Goal: Information Seeking & Learning: Compare options

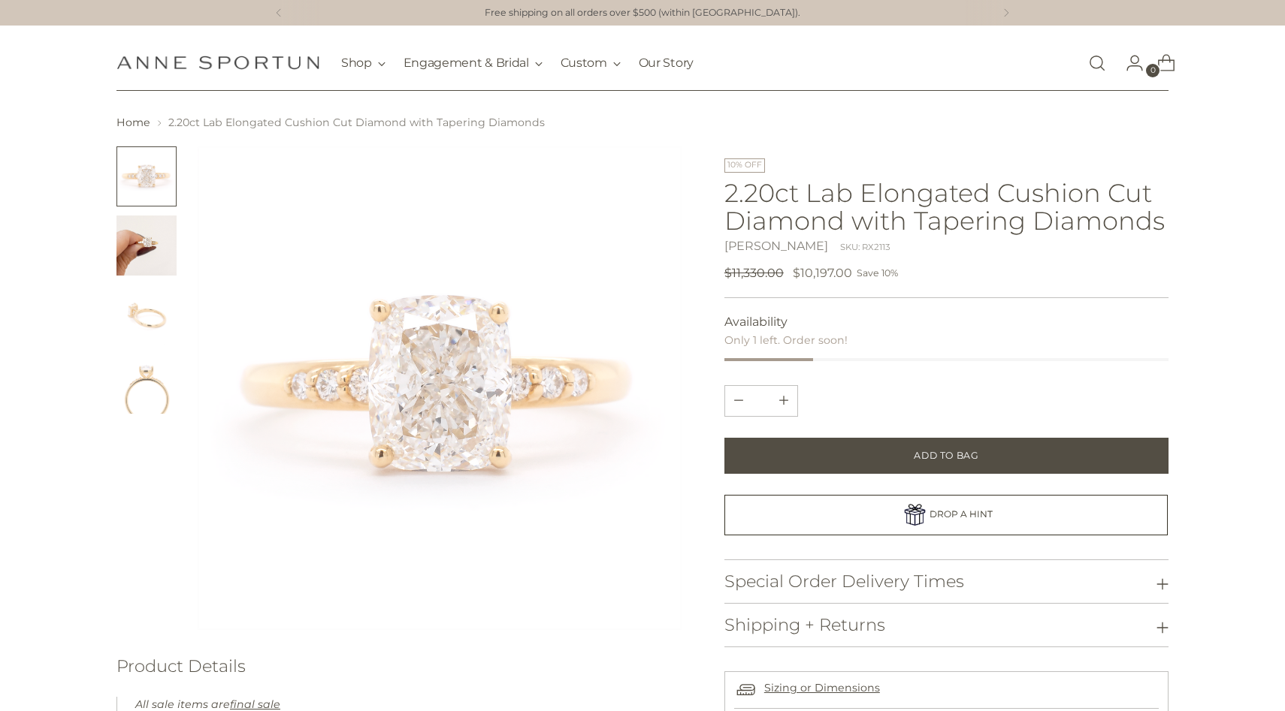
click at [1100, 62] on link "Open search modal" at bounding box center [1097, 63] width 30 height 30
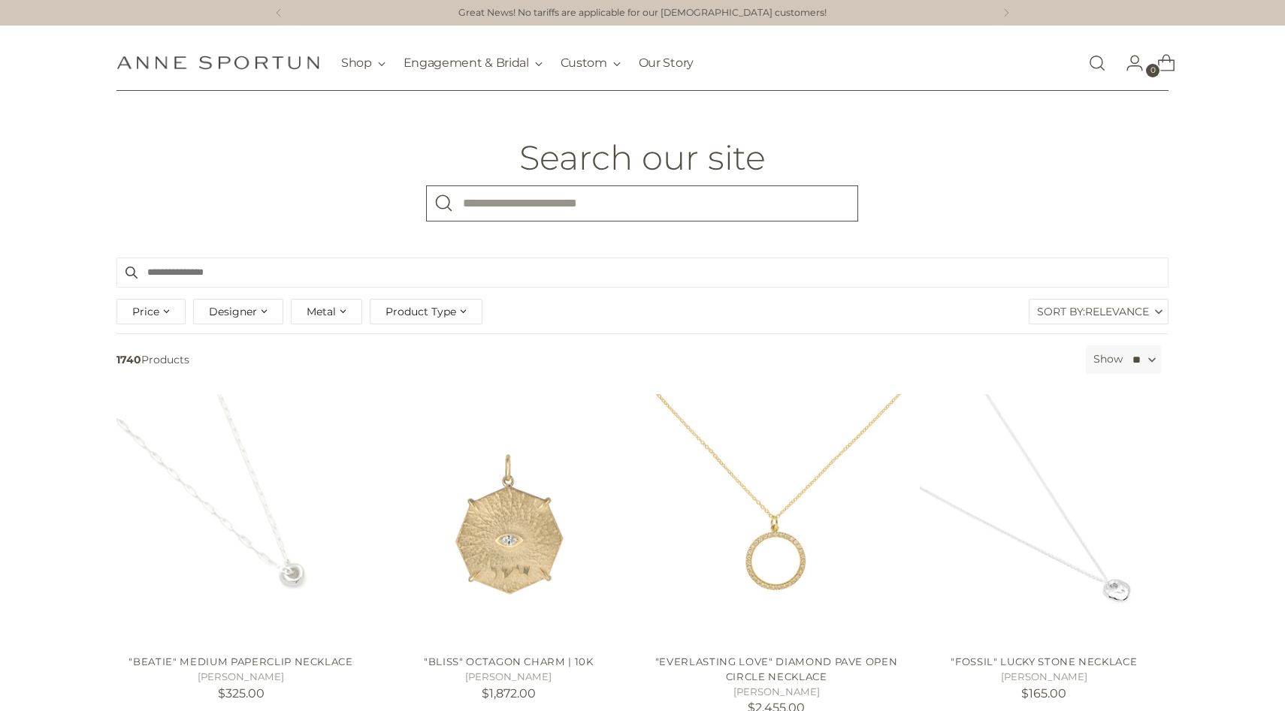
click at [681, 195] on input "What are you looking for?" at bounding box center [642, 204] width 432 height 36
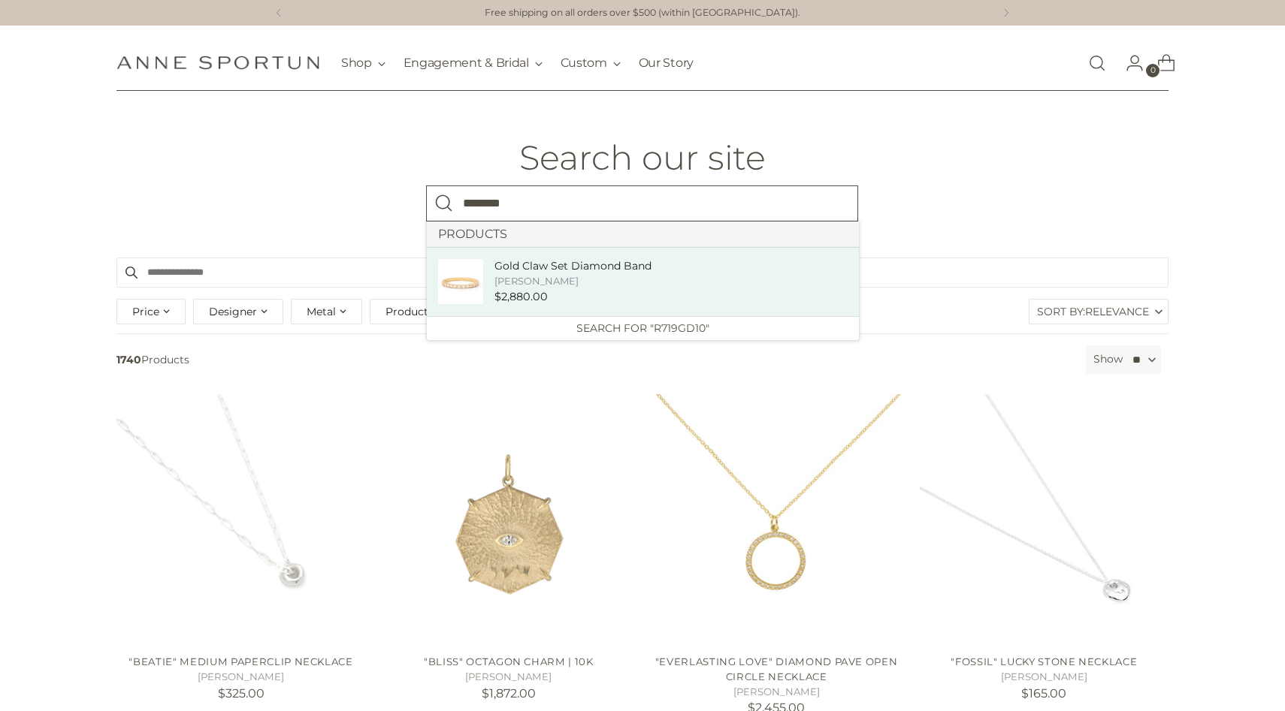
click at [702, 283] on link "Gold Claw Set Diamond Band Anne Sportun $2,880.00" at bounding box center [643, 281] width 432 height 69
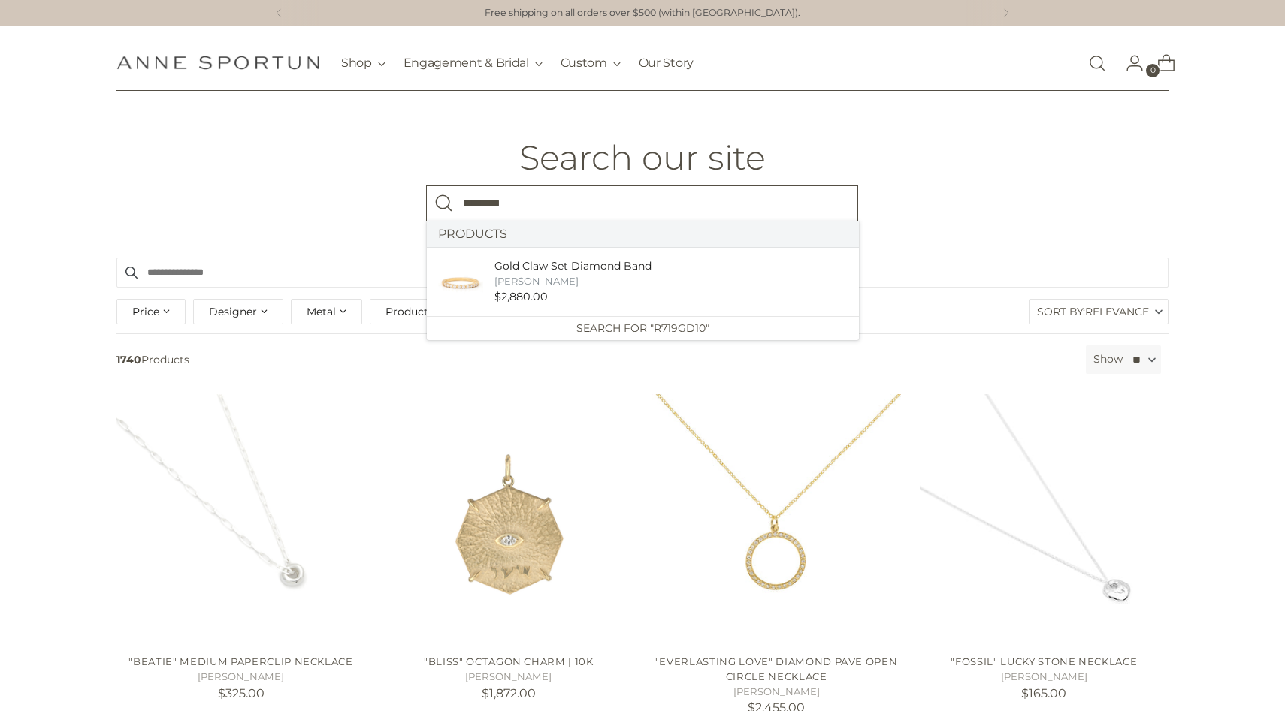
type input "********"
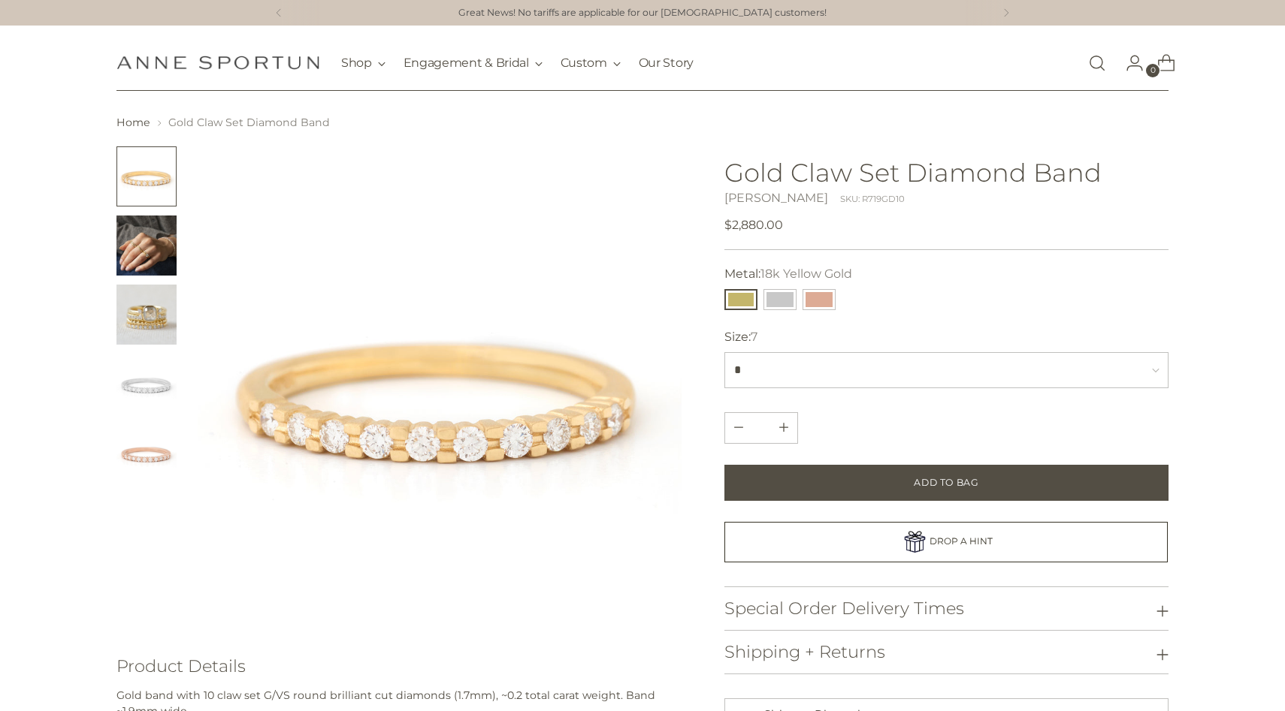
click at [888, 161] on h1 "Gold Claw Set Diamond Band" at bounding box center [946, 173] width 444 height 28
click at [888, 162] on h1 "Gold Claw Set Diamond Band" at bounding box center [946, 173] width 444 height 28
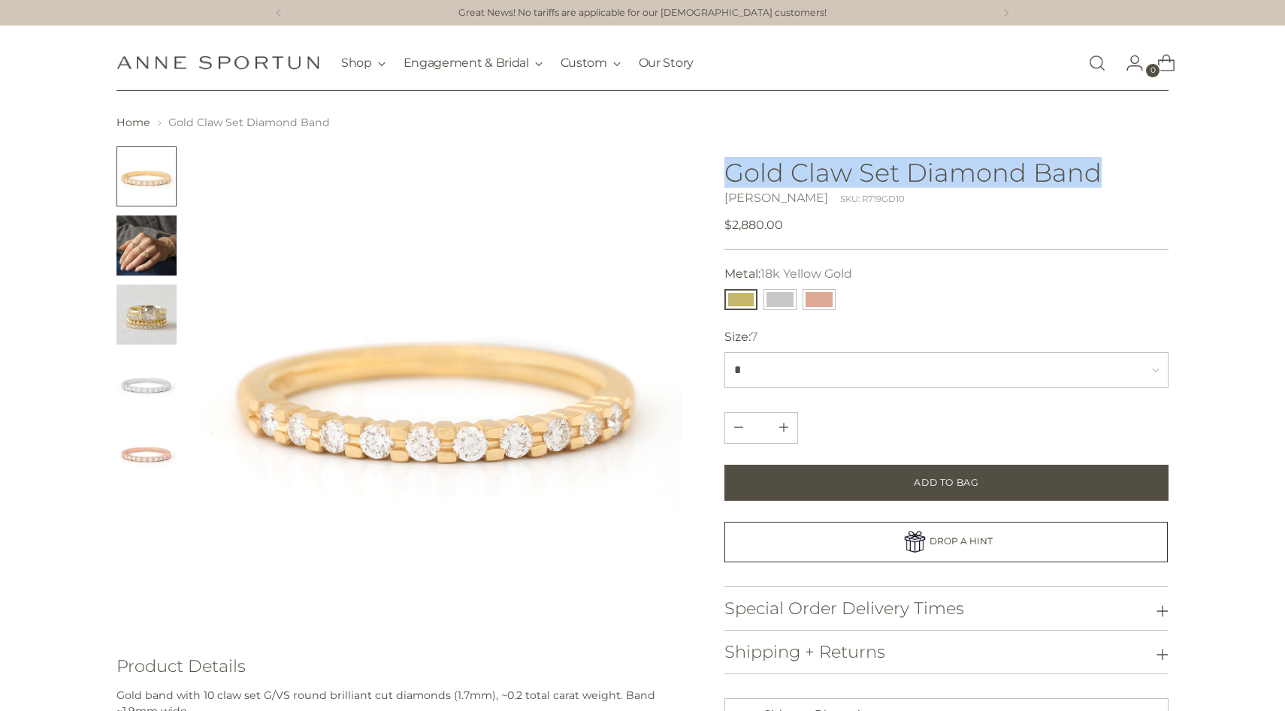
click at [888, 162] on h1 "Gold Claw Set Diamond Band" at bounding box center [946, 173] width 444 height 28
copy h1 "Gold Claw Set Diamond Band"
click at [1086, 65] on link "Open search modal" at bounding box center [1097, 63] width 30 height 30
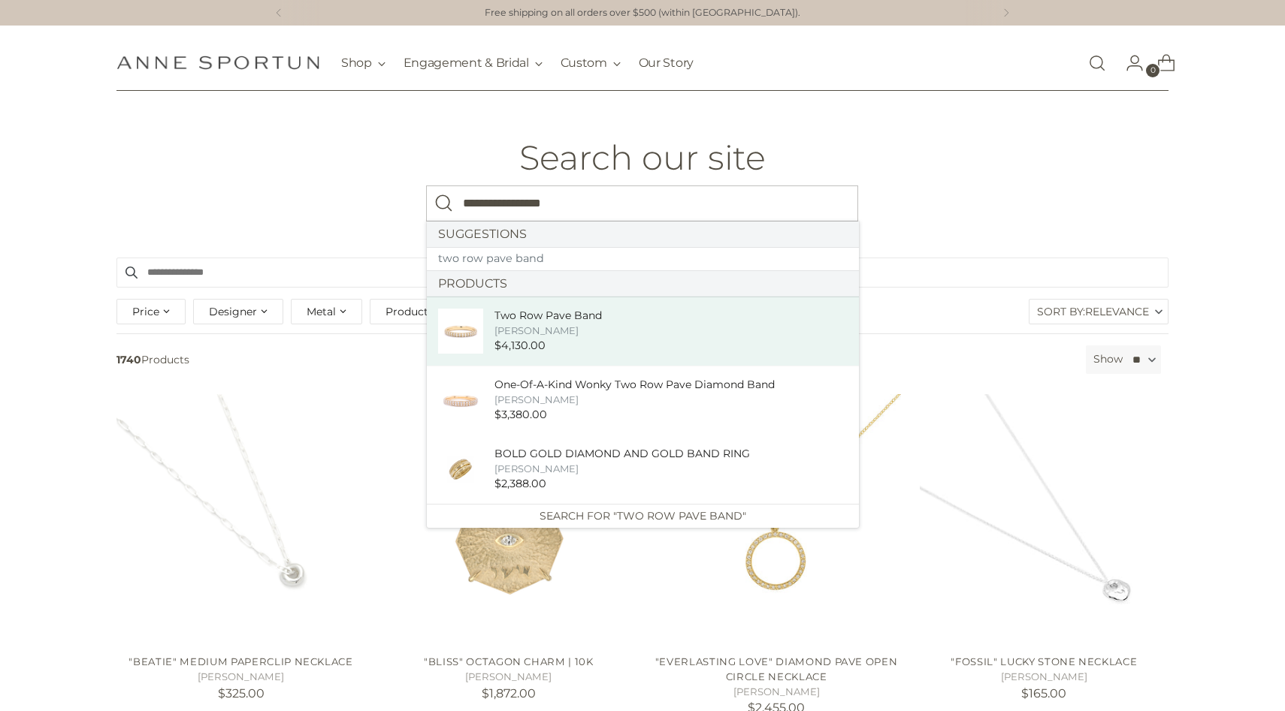
click at [706, 310] on link "Two Row Pave Band Anne Sportun $4,130.00" at bounding box center [643, 331] width 432 height 69
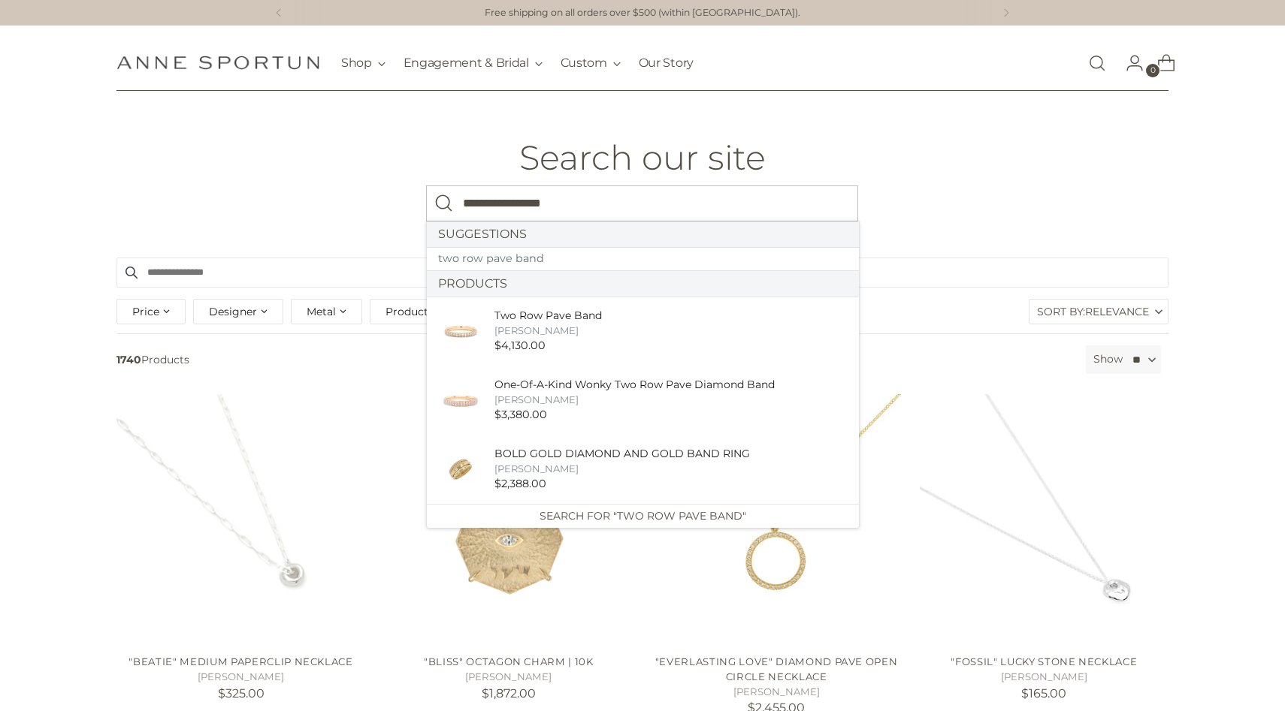
type input "**********"
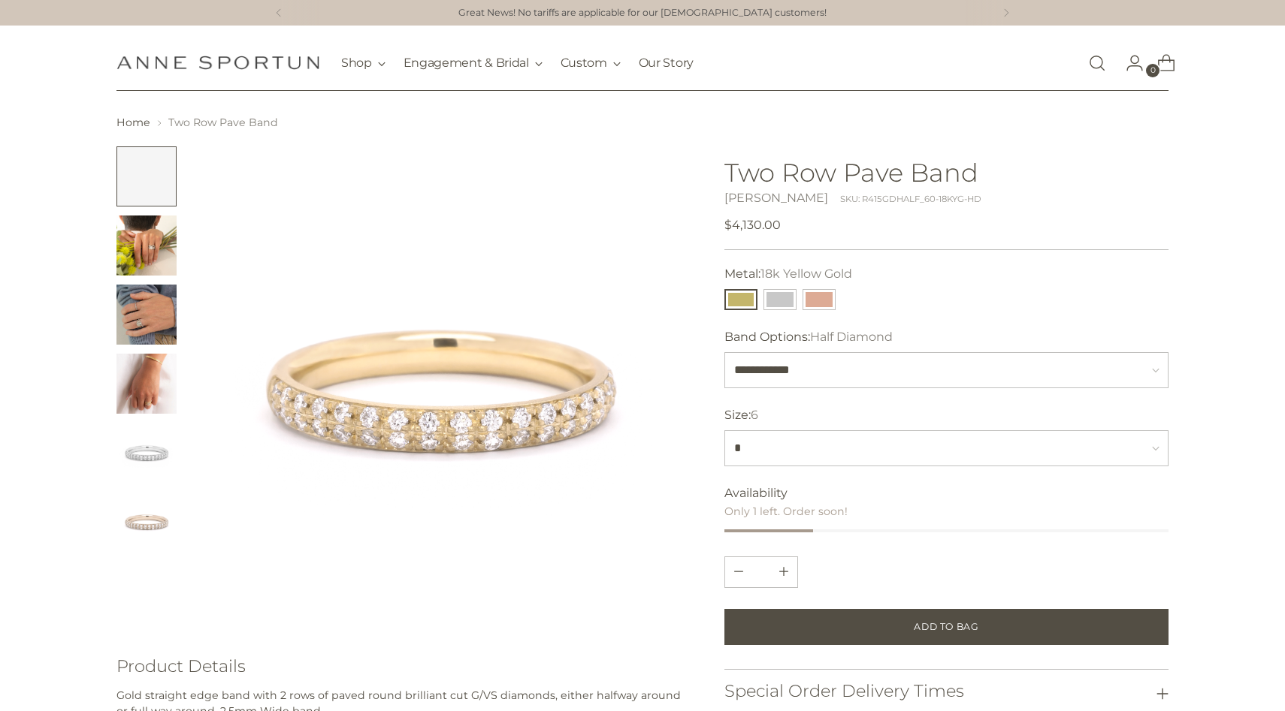
click at [858, 182] on h1 "Two Row Pave Band" at bounding box center [946, 173] width 444 height 28
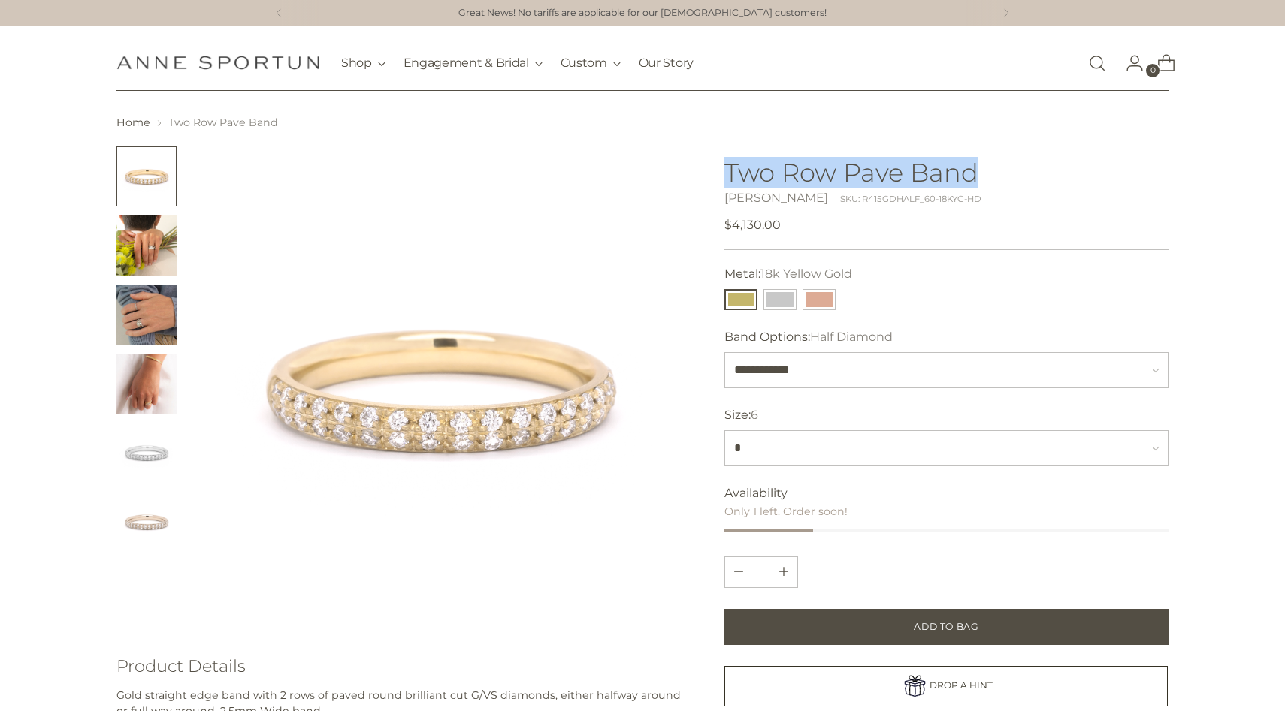
click at [858, 182] on h1 "Two Row Pave Band" at bounding box center [946, 173] width 444 height 28
copy h1 "Two Row Pave Band"
